Goal: Navigation & Orientation: Find specific page/section

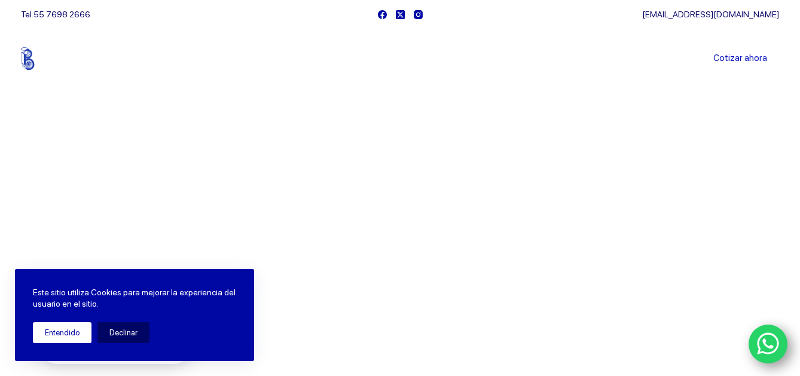
click at [62, 334] on button "Entendido" at bounding box center [62, 332] width 59 height 21
click at [61, 334] on button "Entendido" at bounding box center [62, 332] width 59 height 21
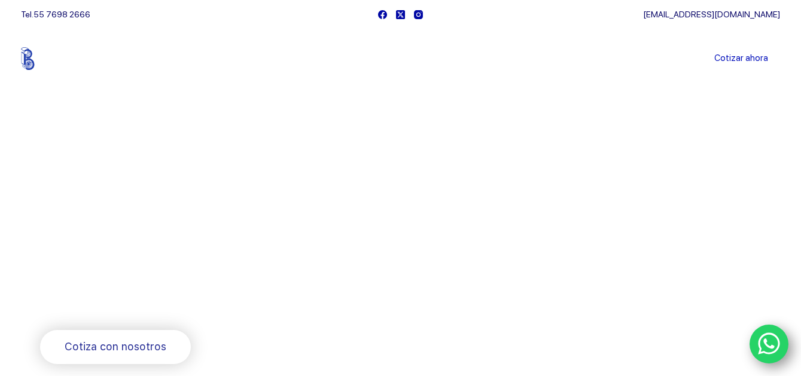
click at [550, 5] on div "[EMAIL_ADDRESS][DOMAIN_NAME]" at bounding box center [604, 14] width 351 height 29
drag, startPoint x: 548, startPoint y: -1, endPoint x: 572, endPoint y: -11, distance: 25.8
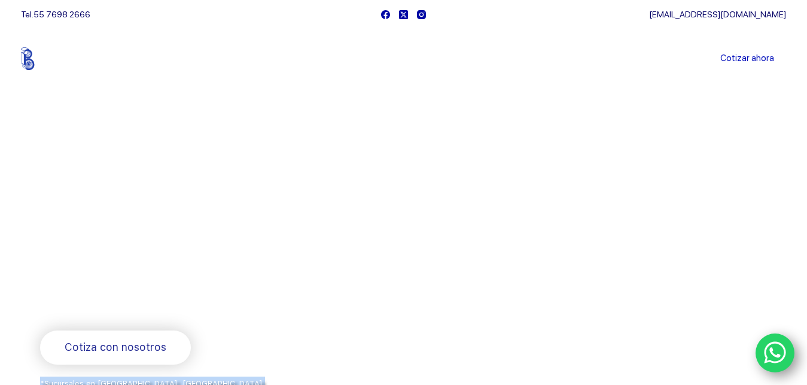
click at [633, 101] on div at bounding box center [403, 269] width 807 height 538
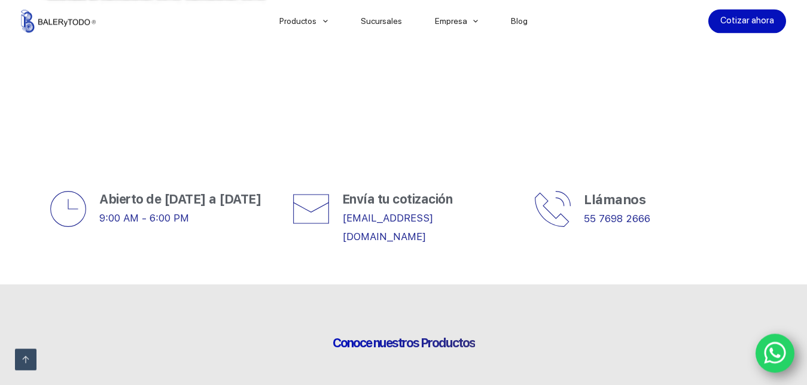
scroll to position [432, 0]
